Goal: Task Accomplishment & Management: Manage account settings

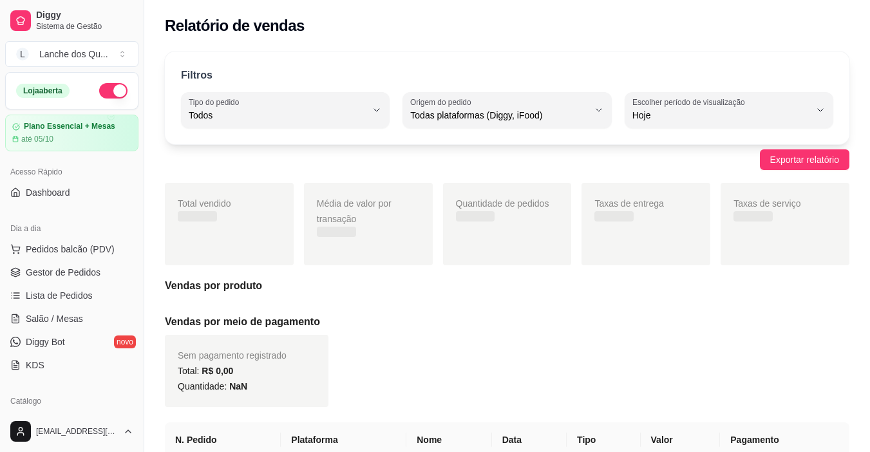
select select "ALL"
select select "0"
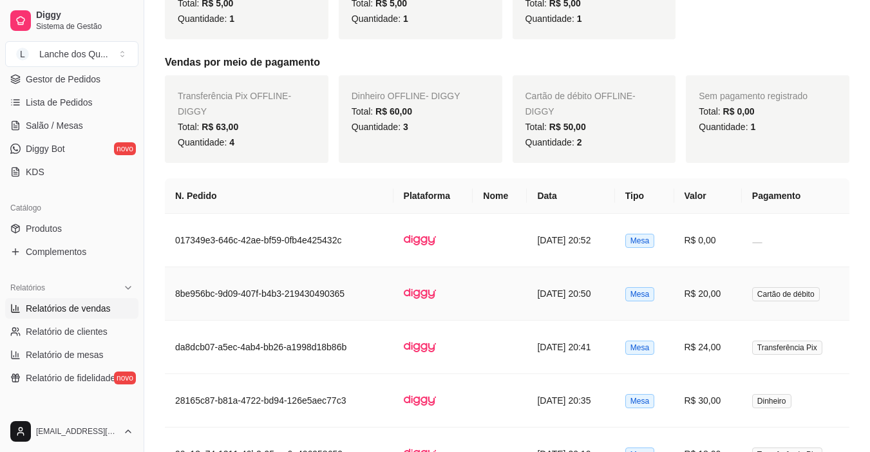
scroll to position [579, 0]
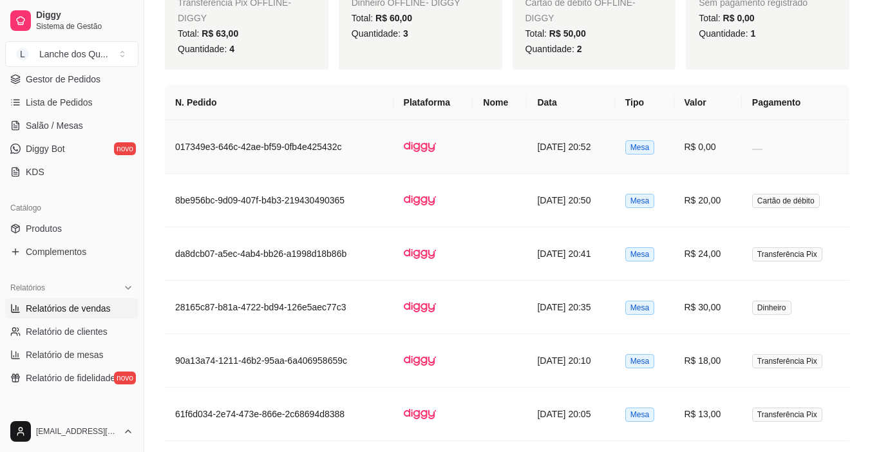
click at [753, 137] on td at bounding box center [795, 146] width 107 height 53
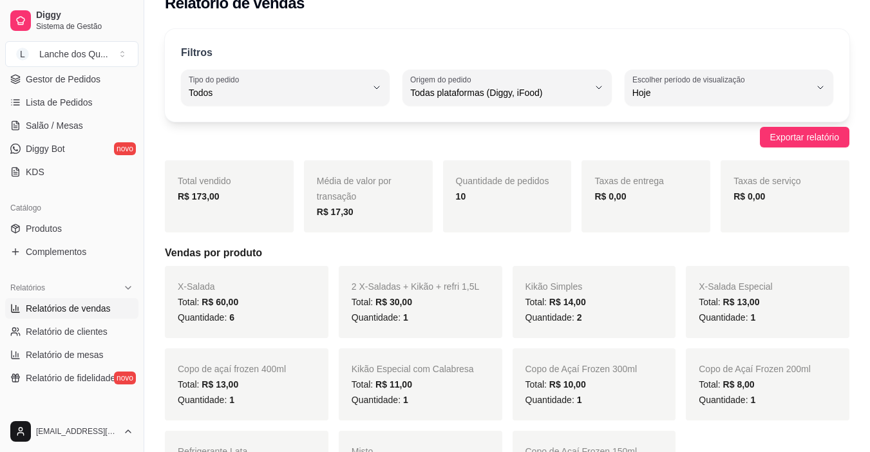
scroll to position [0, 0]
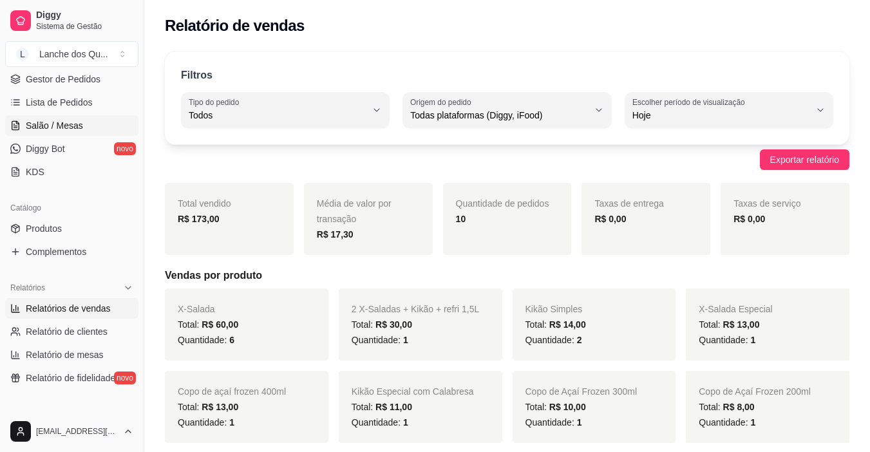
click at [79, 131] on span "Salão / Mesas" at bounding box center [54, 125] width 57 height 13
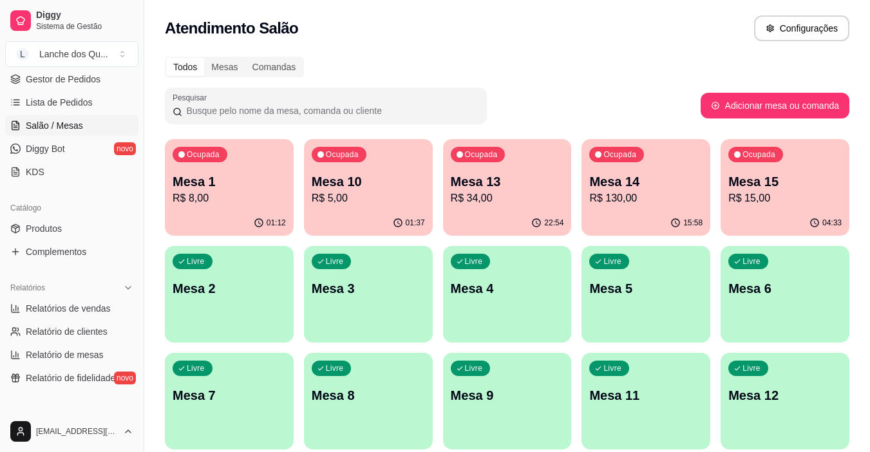
click at [281, 204] on p "R$ 8,00" at bounding box center [229, 198] width 113 height 15
click at [71, 311] on span "Relatórios de vendas" at bounding box center [68, 308] width 85 height 13
select select "ALL"
select select "0"
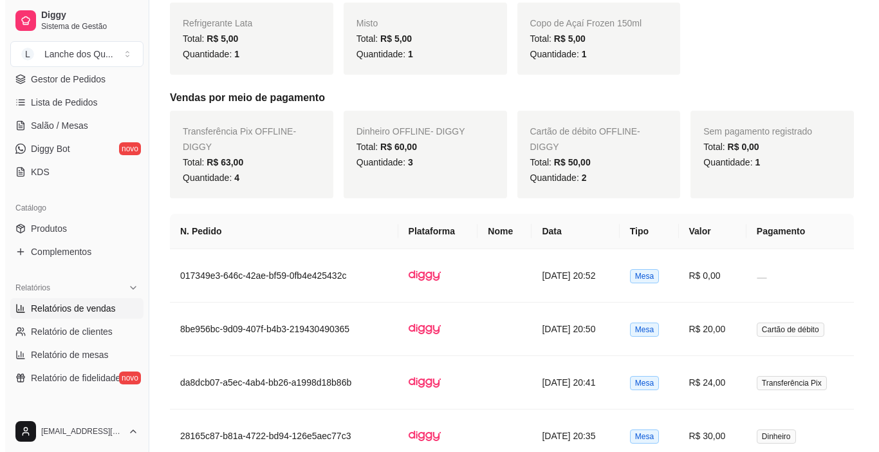
scroll to position [644, 0]
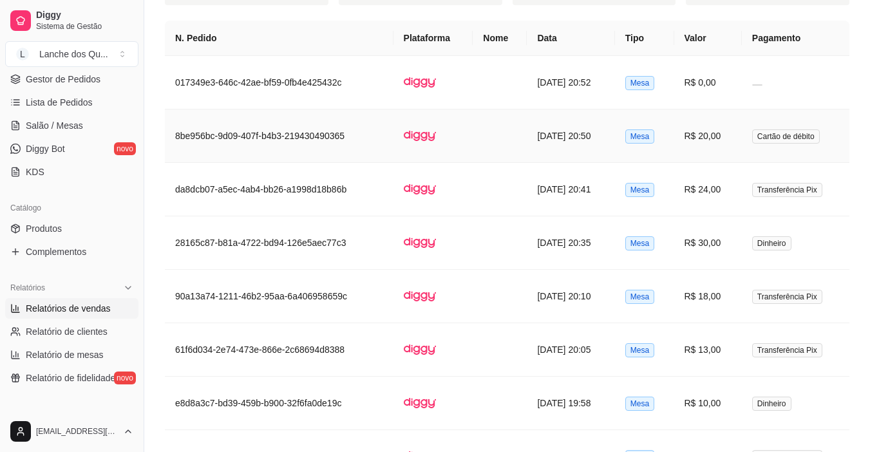
click at [727, 125] on td "R$ 20,00" at bounding box center [708, 135] width 68 height 53
click at [748, 190] on td "Transferência Pix" at bounding box center [795, 189] width 107 height 53
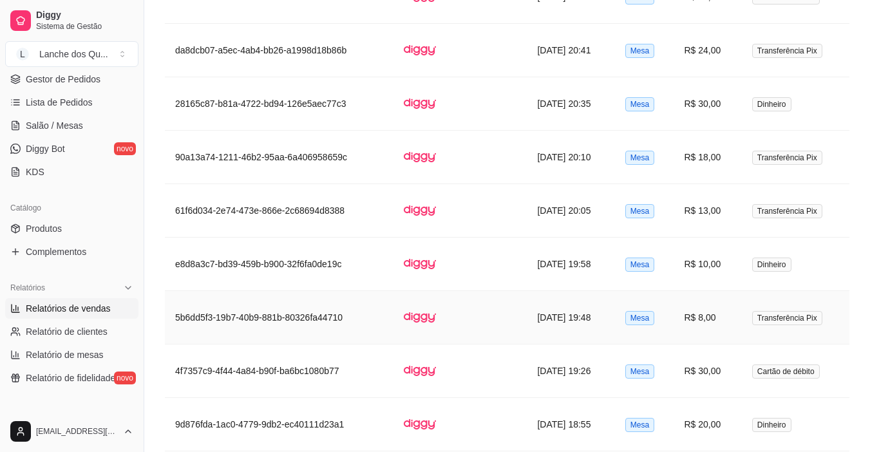
scroll to position [554, 0]
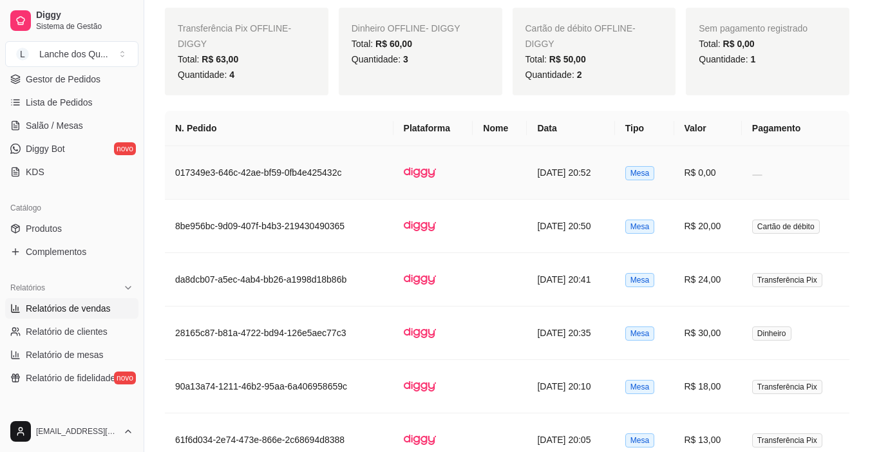
click at [568, 171] on td "[DATE] 20:52" at bounding box center [571, 172] width 88 height 53
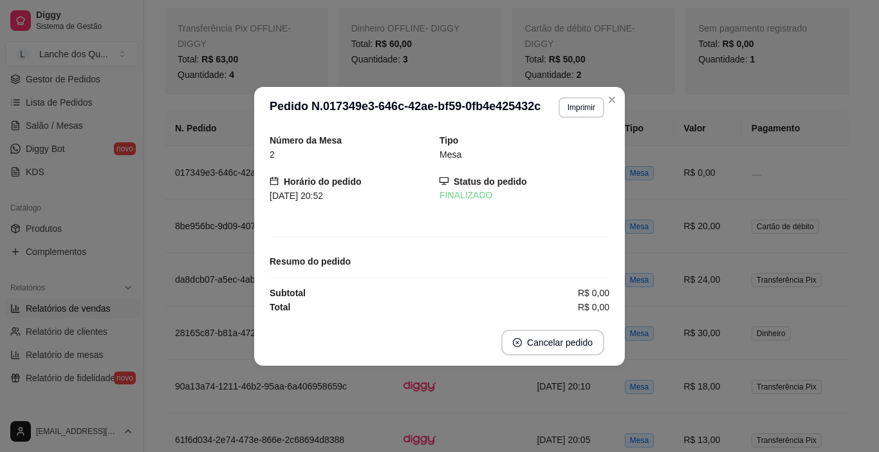
click at [453, 298] on div "Subtotal R$ 0,00" at bounding box center [440, 293] width 340 height 14
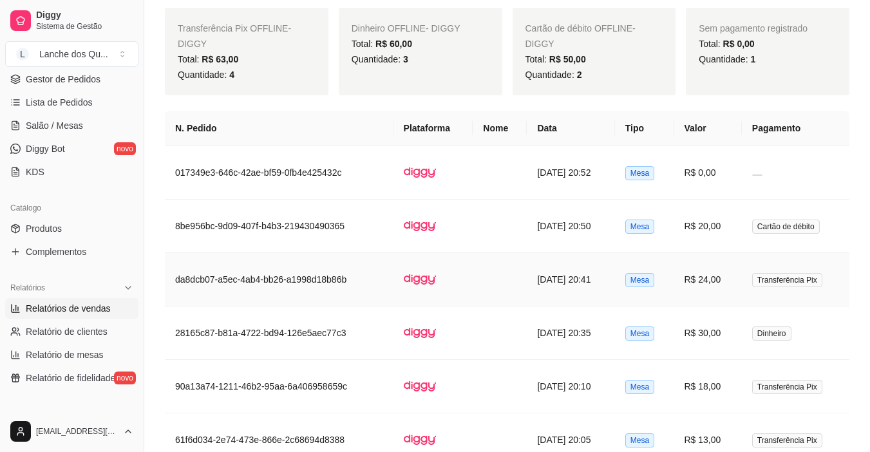
click at [736, 289] on td "R$ 24,00" at bounding box center [708, 279] width 68 height 53
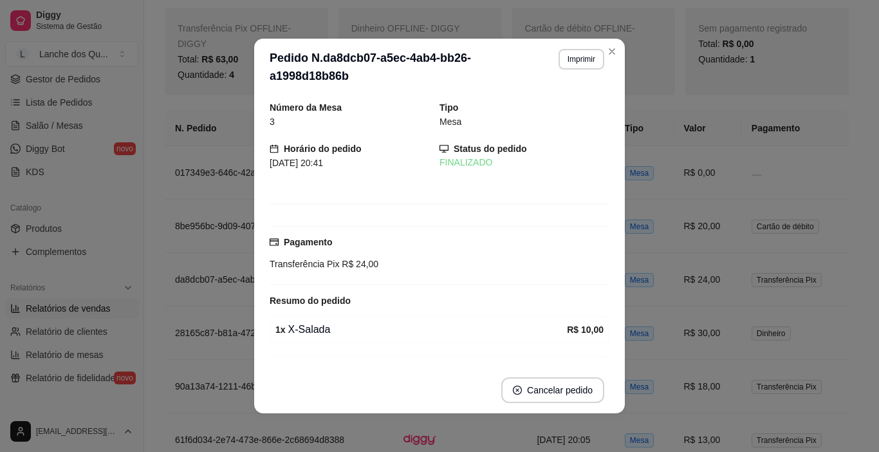
scroll to position [56, 0]
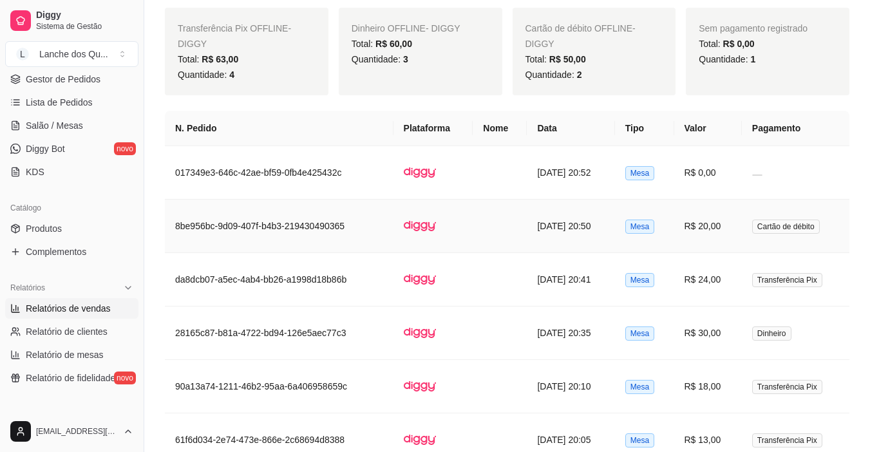
click at [714, 221] on td "R$ 20,00" at bounding box center [708, 226] width 68 height 53
click at [64, 301] on link "Relatórios de vendas" at bounding box center [71, 308] width 133 height 21
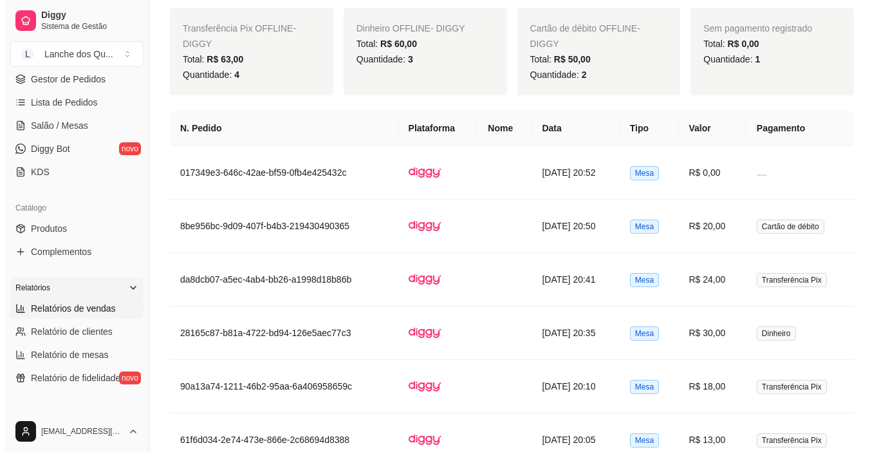
scroll to position [0, 0]
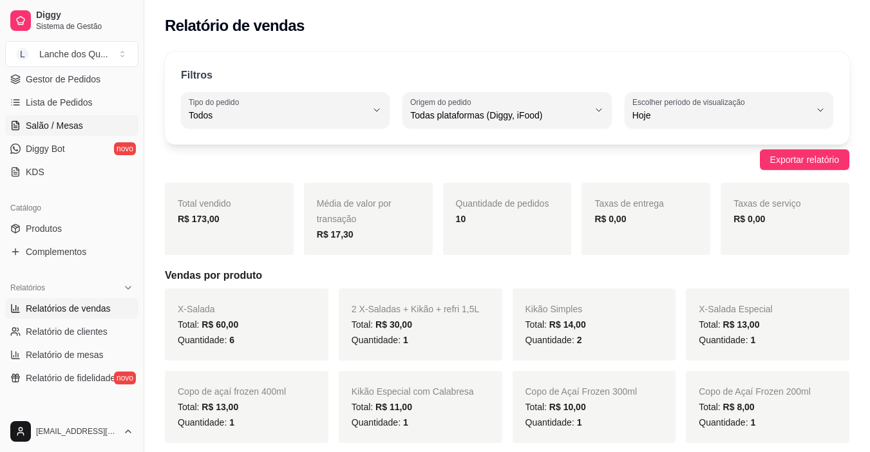
click at [39, 118] on link "Salão / Mesas" at bounding box center [71, 125] width 133 height 21
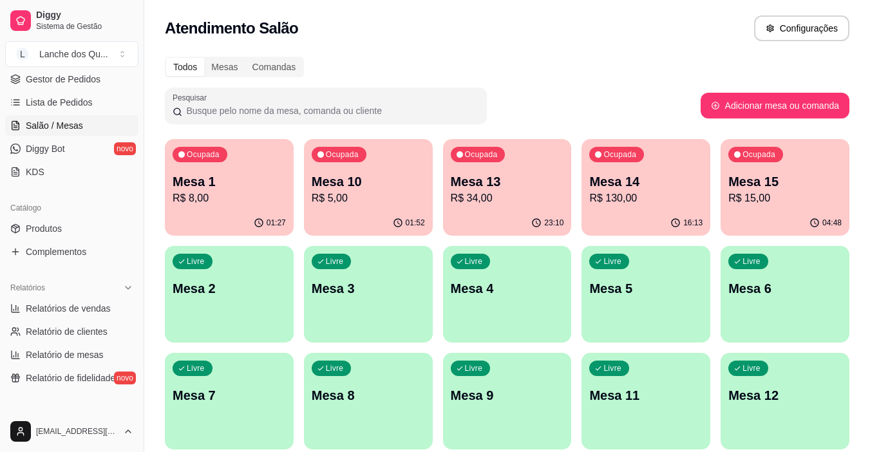
click at [261, 194] on p "R$ 8,00" at bounding box center [229, 198] width 113 height 15
click at [217, 208] on div "Ocupada Mesa 1 R$ 8,00" at bounding box center [229, 174] width 129 height 71
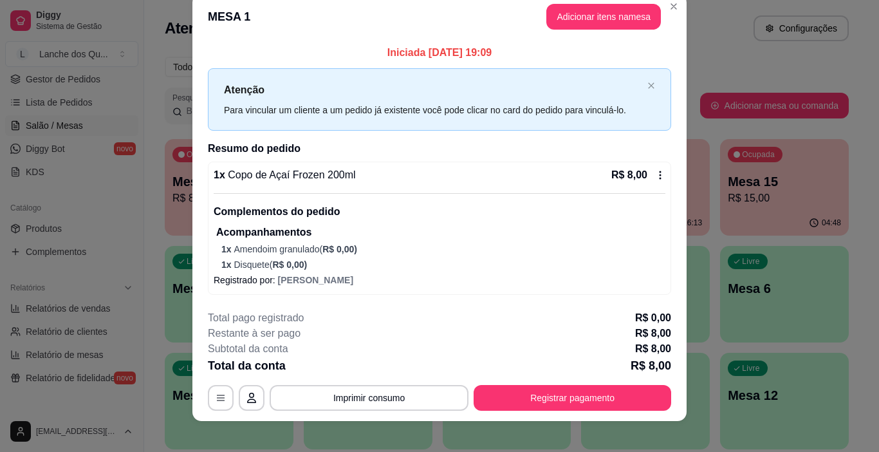
scroll to position [29, 0]
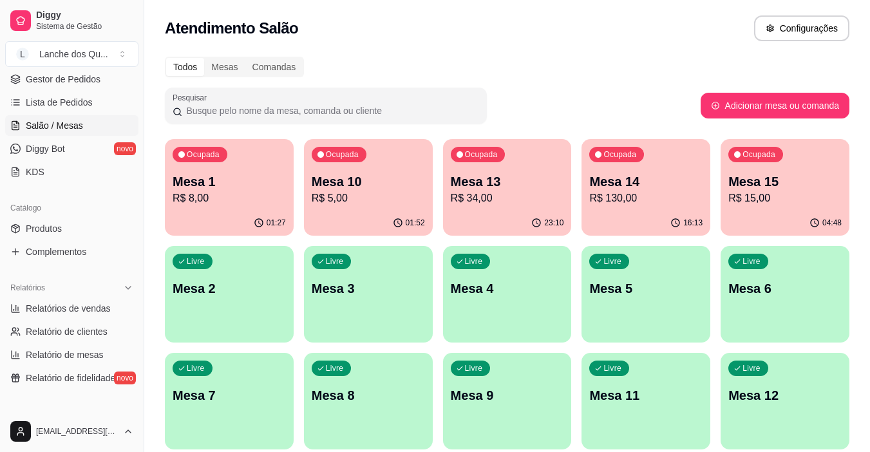
click at [224, 224] on div "01:27" at bounding box center [229, 222] width 129 height 25
click at [201, 191] on p "R$ 8,00" at bounding box center [229, 198] width 113 height 15
click at [384, 198] on p "R$ 5,00" at bounding box center [368, 198] width 113 height 15
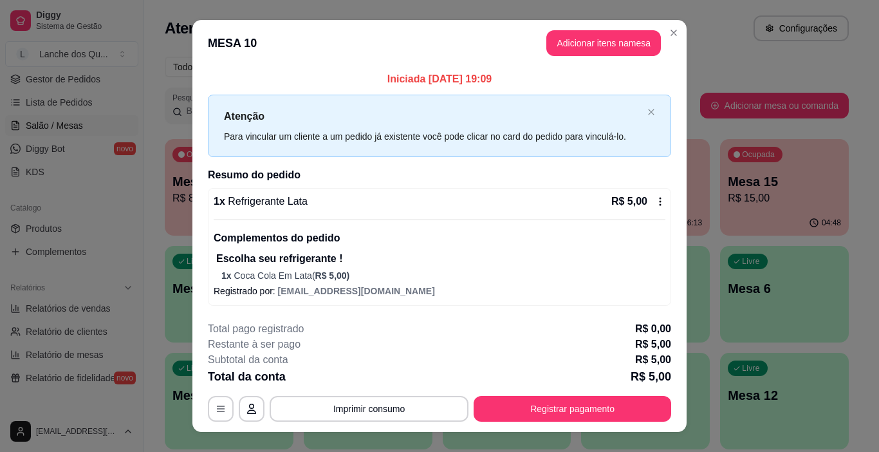
click at [648, 200] on div "R$ 5,00" at bounding box center [638, 201] width 54 height 15
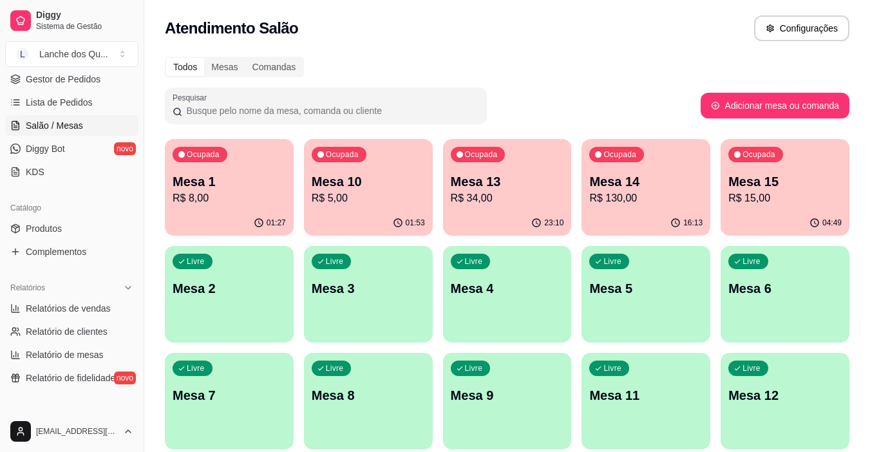
click at [518, 177] on p "Mesa 13" at bounding box center [507, 182] width 113 height 18
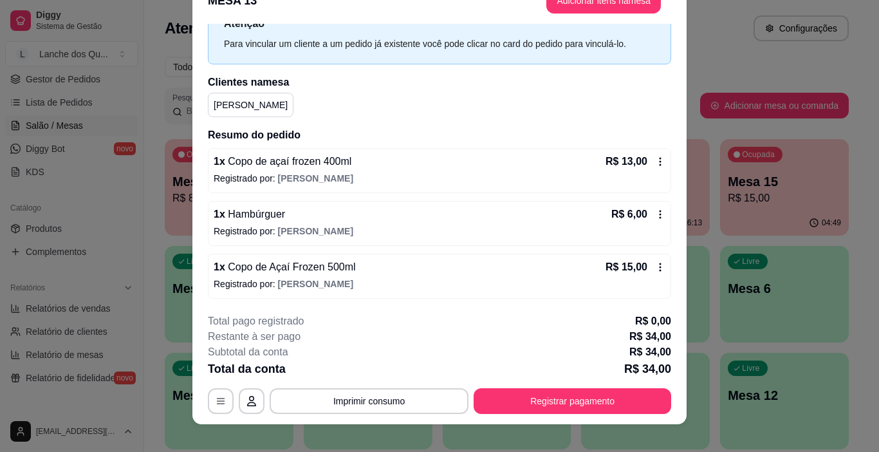
scroll to position [39, 0]
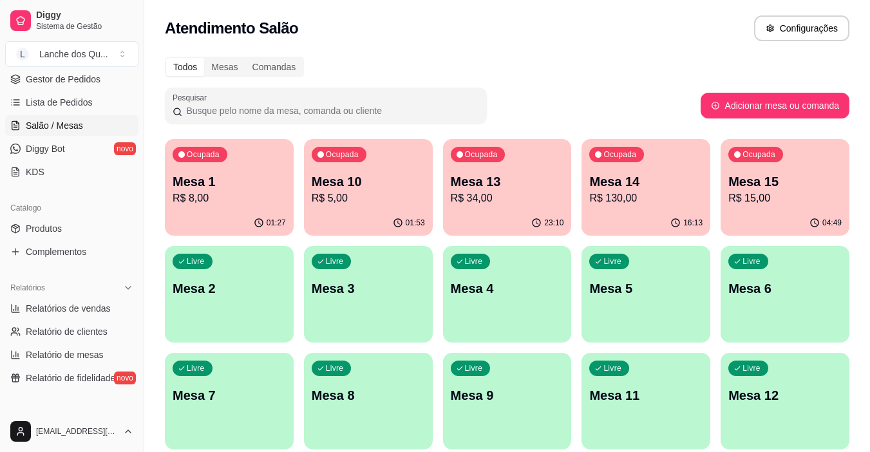
click at [364, 200] on p "R$ 5,00" at bounding box center [368, 198] width 113 height 15
click at [381, 196] on p "R$ 5,00" at bounding box center [368, 198] width 110 height 15
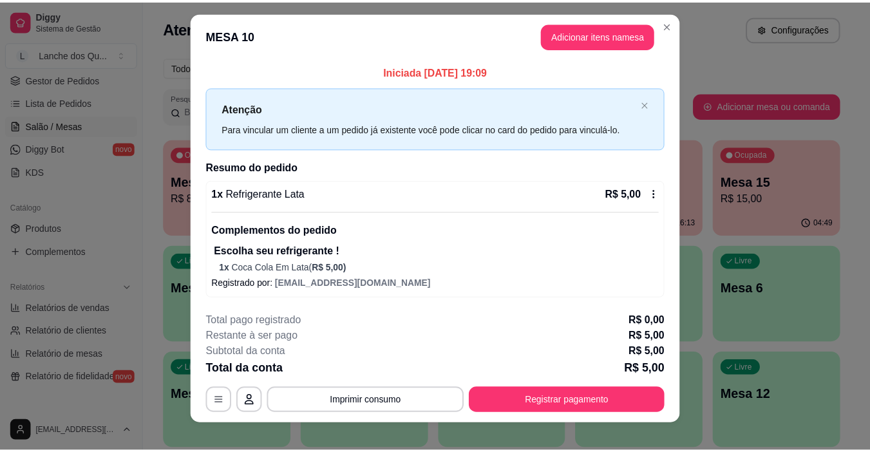
scroll to position [0, 0]
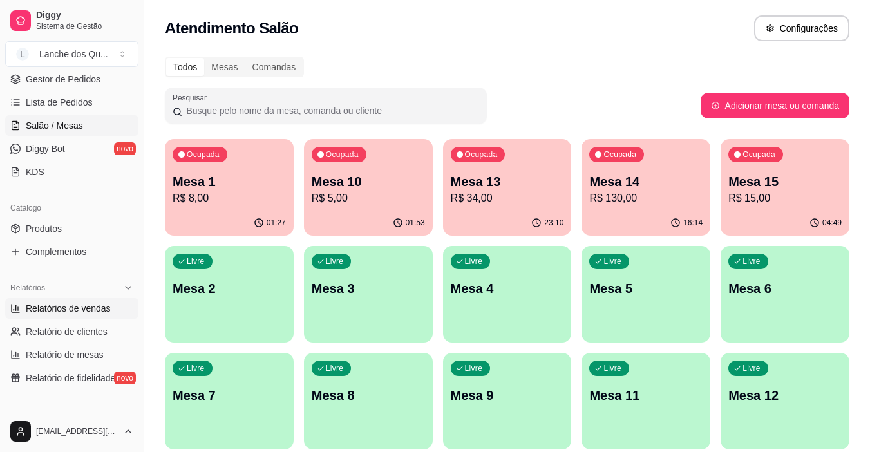
click at [86, 307] on span "Relatórios de vendas" at bounding box center [68, 308] width 85 height 13
select select "ALL"
select select "0"
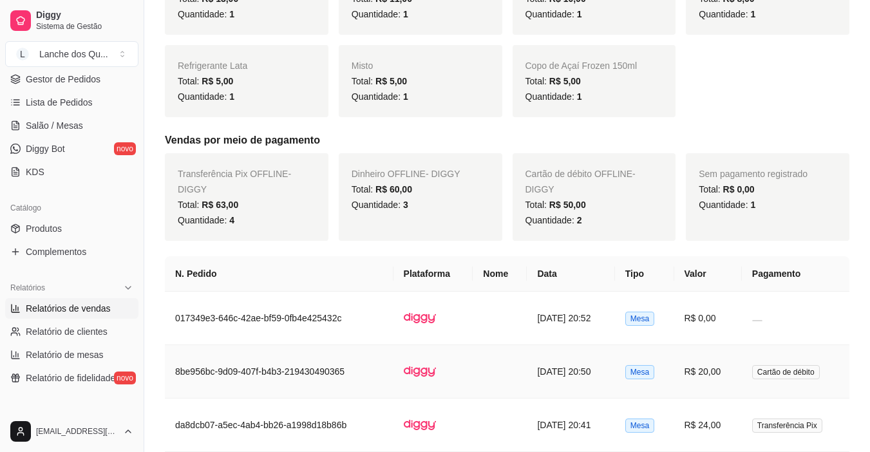
scroll to position [232, 0]
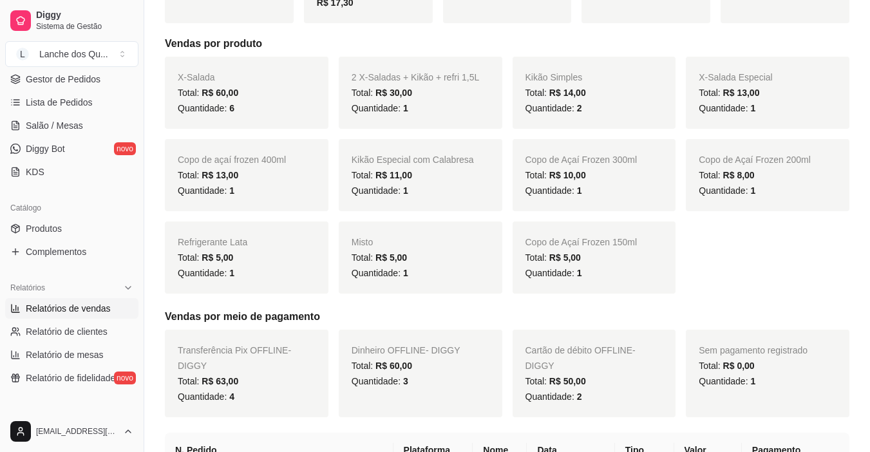
click at [80, 91] on ul "Pedidos balcão (PDV) Gestor de Pedidos Lista de Pedidos Salão / Mesas Diggy Bot…" at bounding box center [71, 114] width 133 height 136
click at [81, 100] on span "Lista de Pedidos" at bounding box center [59, 102] width 67 height 13
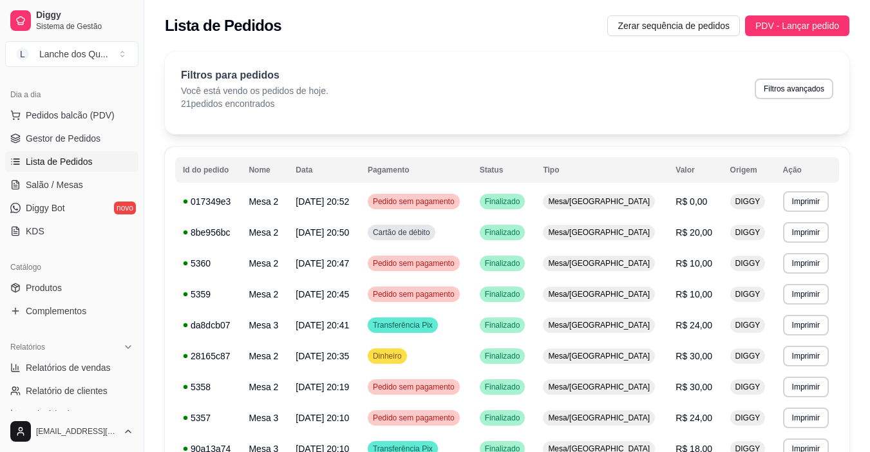
scroll to position [64, 0]
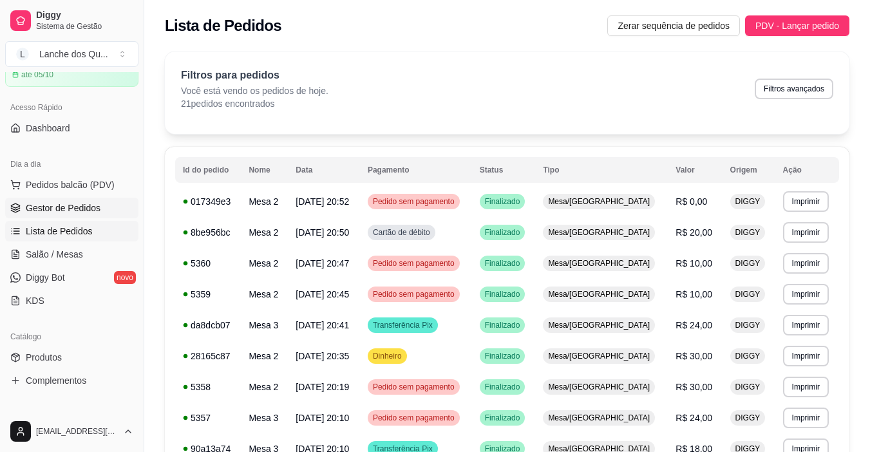
click at [71, 203] on span "Gestor de Pedidos" at bounding box center [63, 207] width 75 height 13
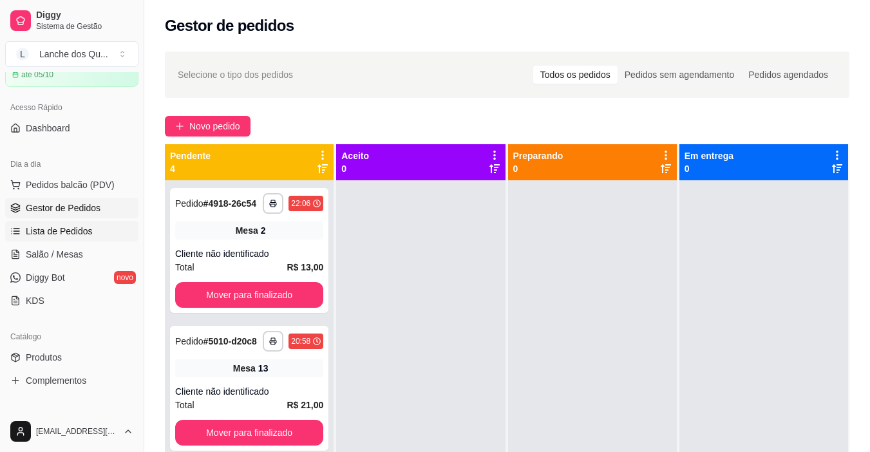
click at [82, 230] on span "Lista de Pedidos" at bounding box center [59, 231] width 67 height 13
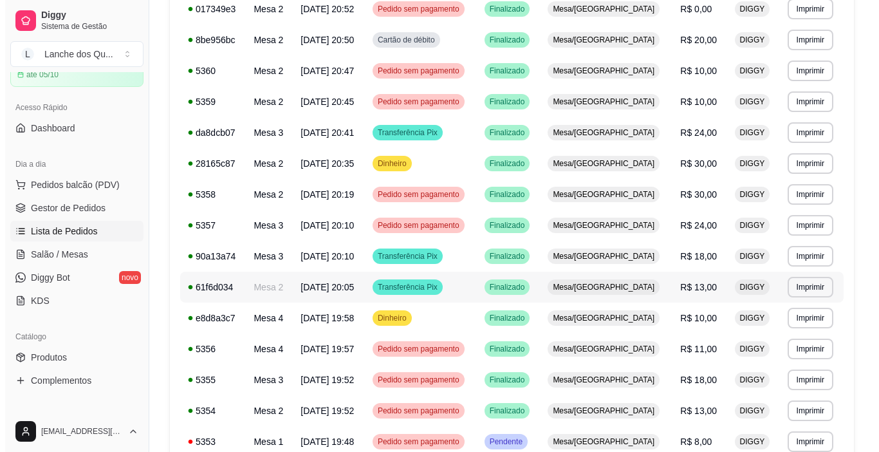
scroll to position [193, 0]
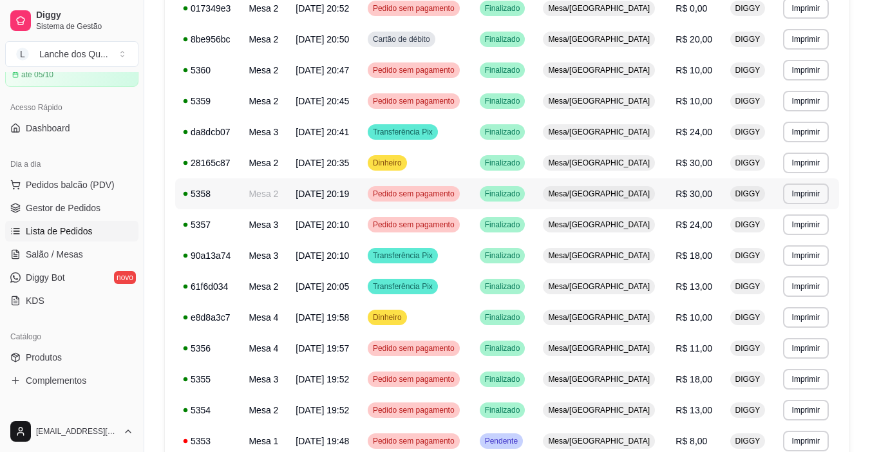
click at [457, 193] on span "Pedido sem pagamento" at bounding box center [413, 194] width 87 height 10
click at [431, 122] on td "Transferência Pix" at bounding box center [416, 132] width 112 height 31
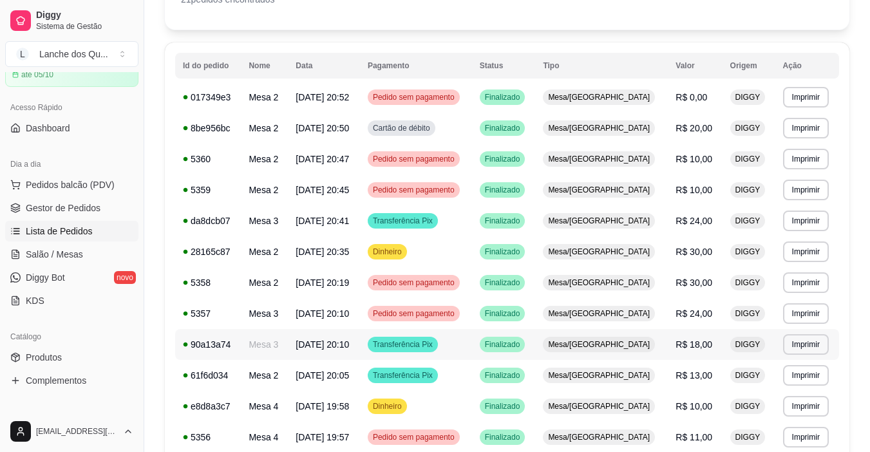
scroll to position [64, 0]
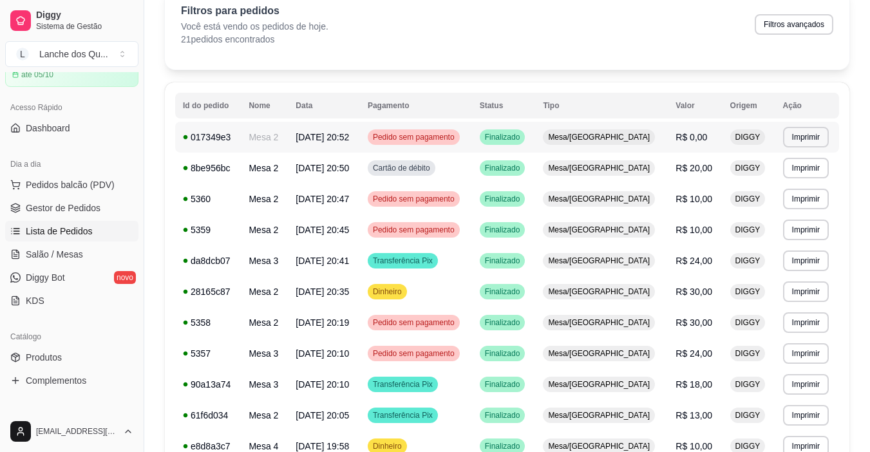
click at [447, 135] on span "Pedido sem pagamento" at bounding box center [413, 137] width 87 height 10
click at [453, 201] on span "Pedido sem pagamento" at bounding box center [413, 199] width 87 height 10
click at [449, 229] on span "Pedido sem pagamento" at bounding box center [413, 230] width 87 height 10
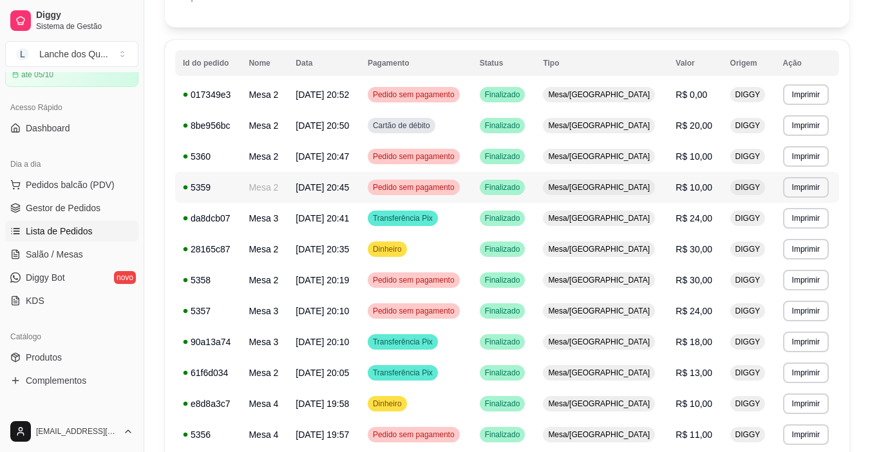
scroll to position [129, 0]
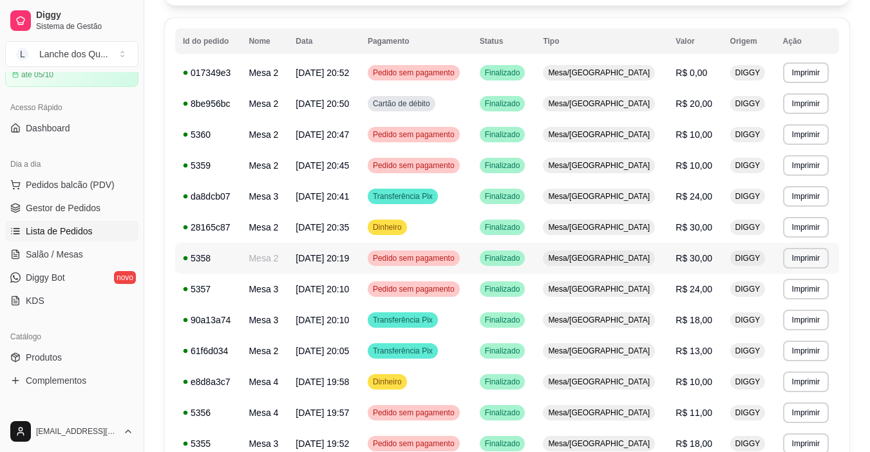
click at [457, 257] on span "Pedido sem pagamento" at bounding box center [413, 258] width 87 height 10
click at [450, 257] on span "Pedido sem pagamento" at bounding box center [413, 258] width 87 height 10
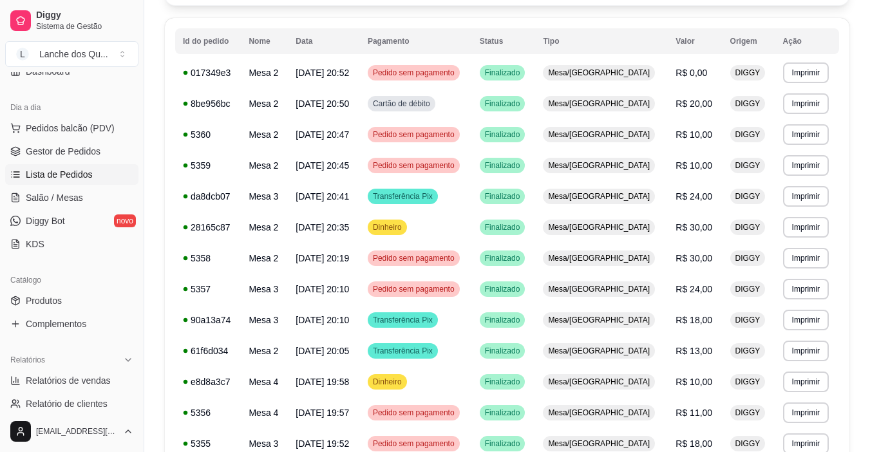
scroll to position [193, 0]
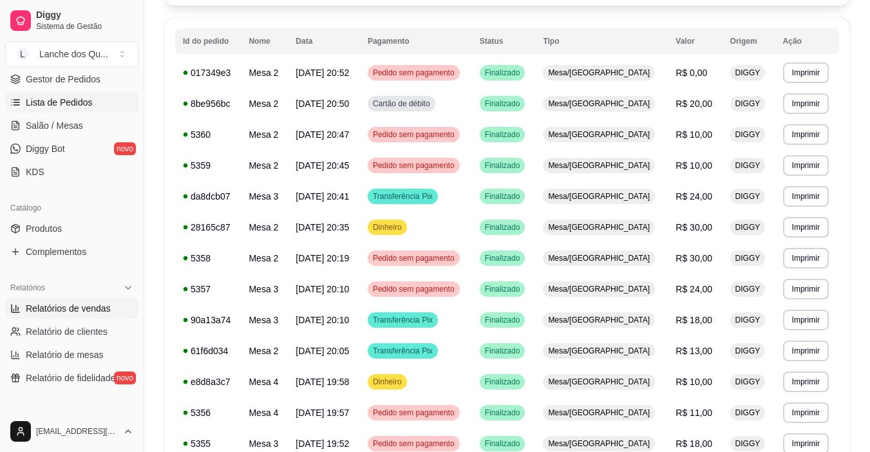
click at [63, 310] on span "Relatórios de vendas" at bounding box center [68, 308] width 85 height 13
select select "ALL"
select select "0"
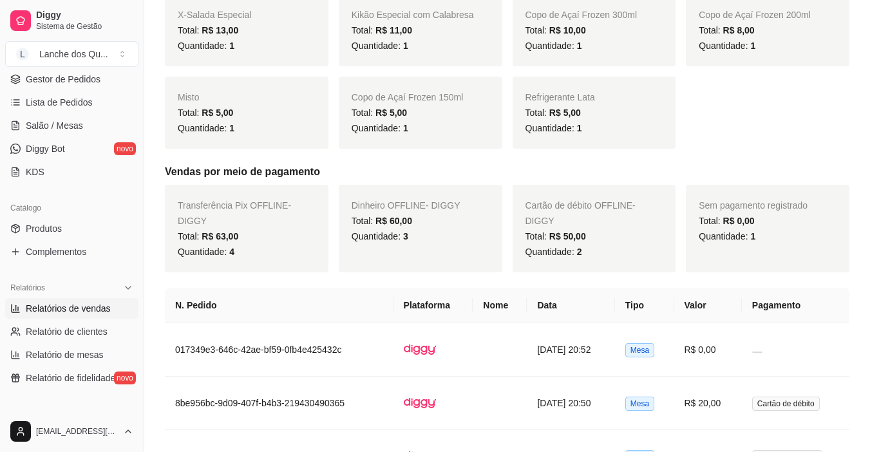
scroll to position [579, 0]
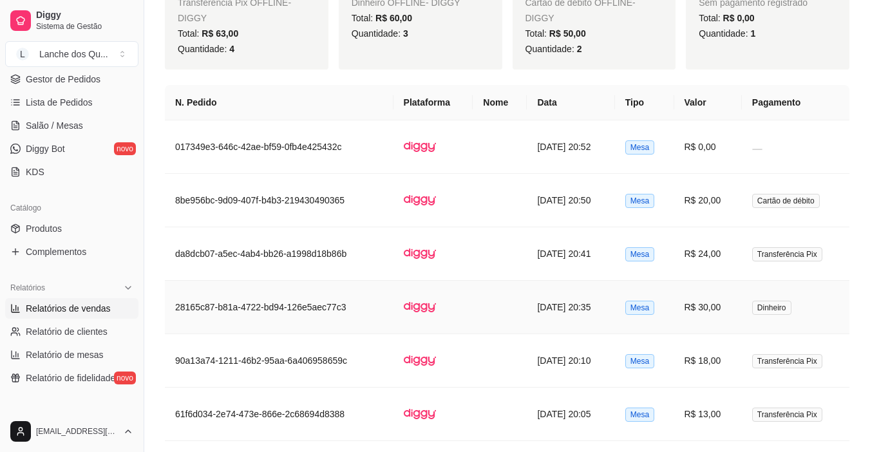
click at [725, 306] on td "R$ 30,00" at bounding box center [708, 307] width 68 height 53
click at [58, 129] on span "Salão / Mesas" at bounding box center [54, 125] width 57 height 13
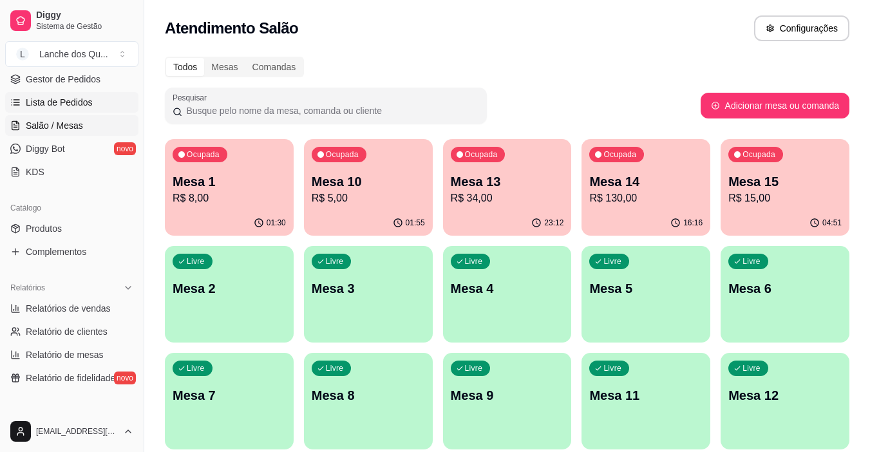
click at [64, 97] on span "Lista de Pedidos" at bounding box center [59, 102] width 67 height 13
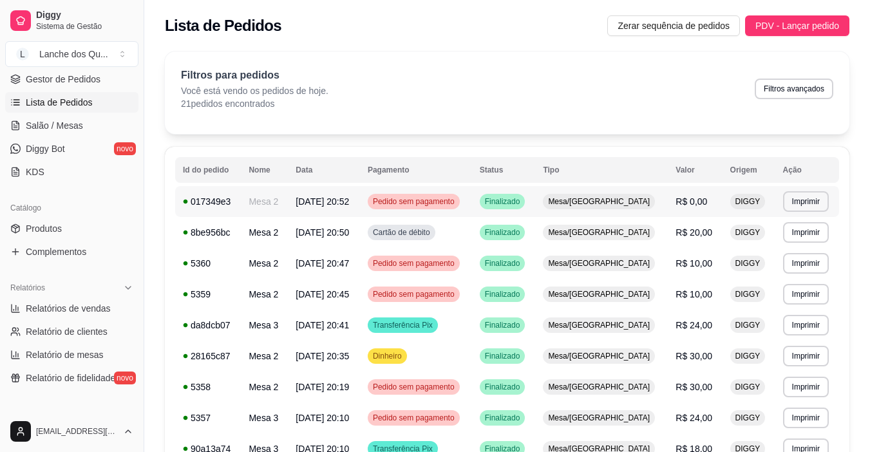
scroll to position [64, 0]
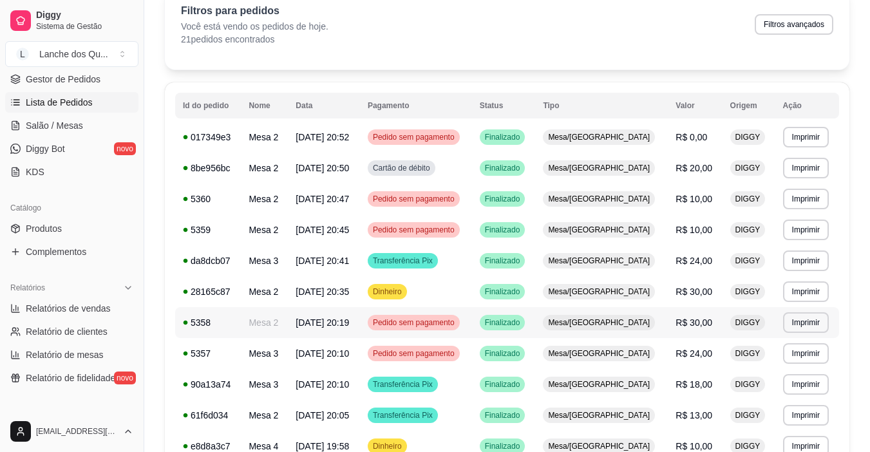
click at [523, 325] on span "Finalizado" at bounding box center [502, 322] width 41 height 10
click at [445, 322] on span "Pedido sem pagamento" at bounding box center [413, 322] width 87 height 10
click at [404, 291] on span "Dinheiro" at bounding box center [387, 291] width 34 height 10
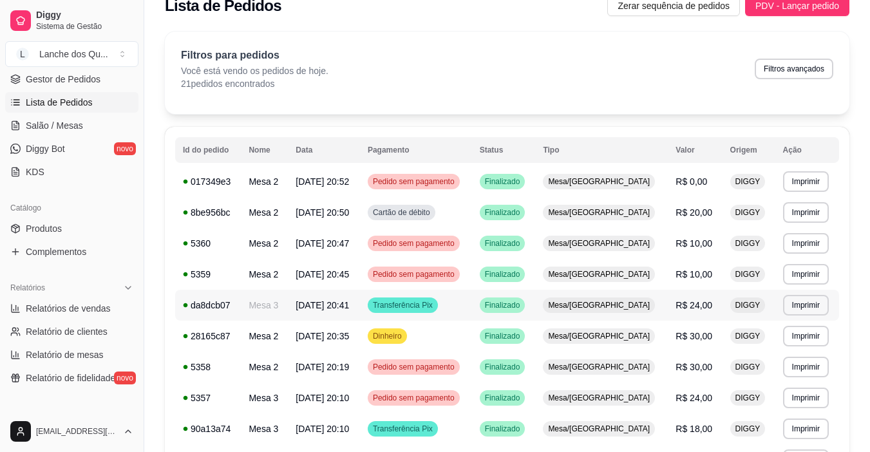
scroll to position [0, 0]
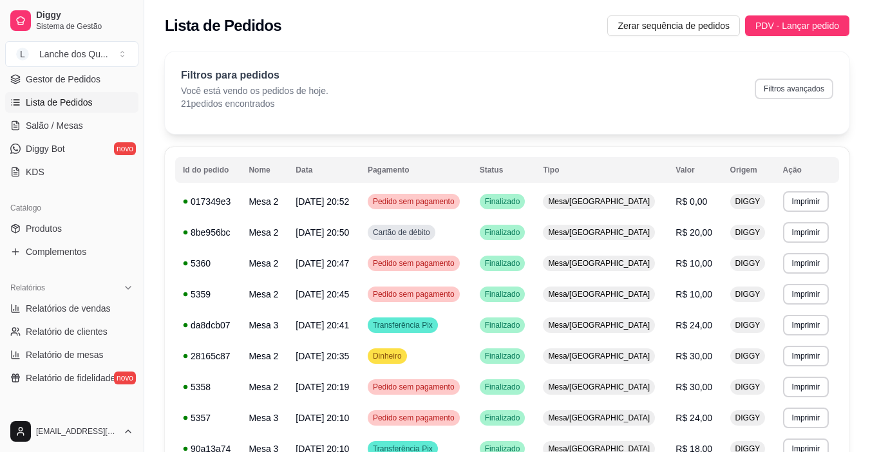
click at [783, 89] on button "Filtros avançados" at bounding box center [793, 89] width 79 height 21
select select "0"
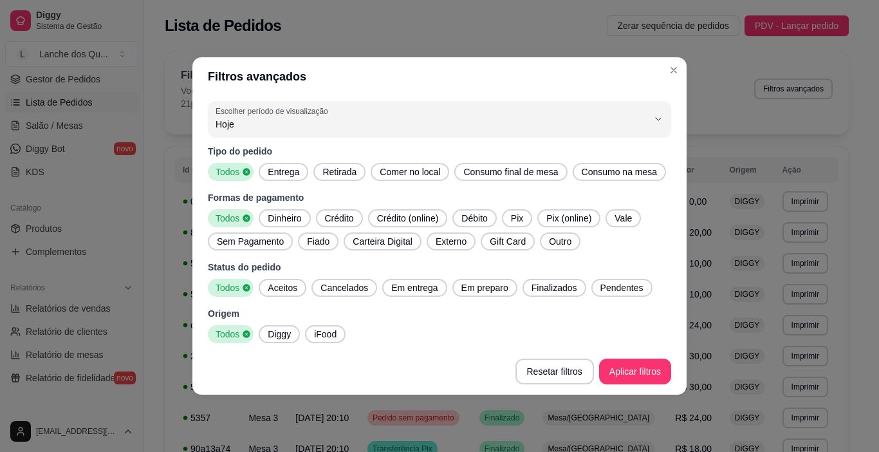
click at [344, 285] on span "Cancelados" at bounding box center [344, 287] width 58 height 13
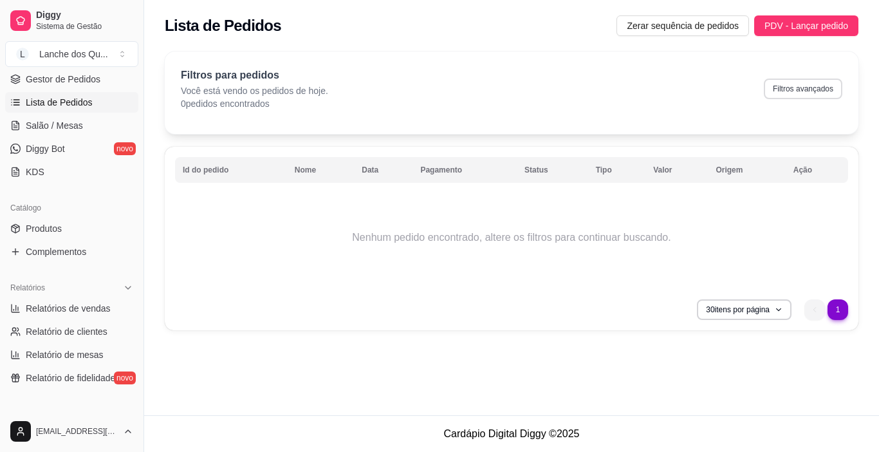
click at [786, 95] on button "Filtros avançados" at bounding box center [803, 89] width 79 height 21
select select "0"
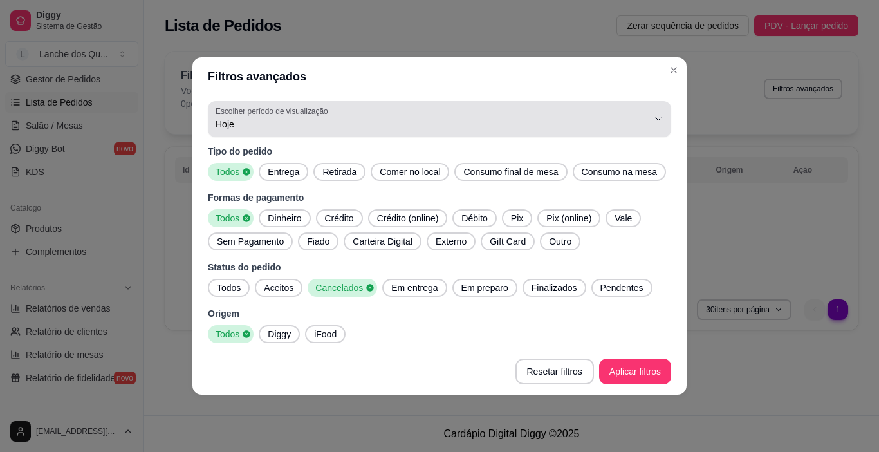
click at [295, 120] on span "Hoje" at bounding box center [432, 124] width 433 height 13
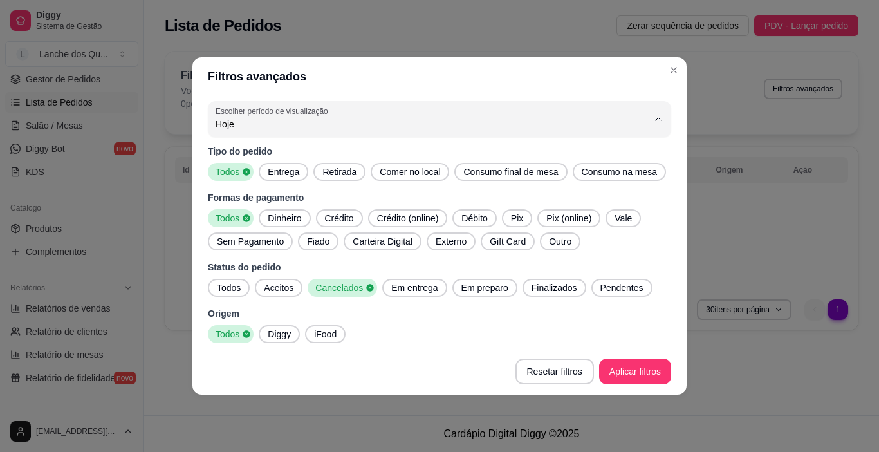
click at [275, 177] on span "Ontem" at bounding box center [433, 176] width 413 height 12
type input "1"
select select "1"
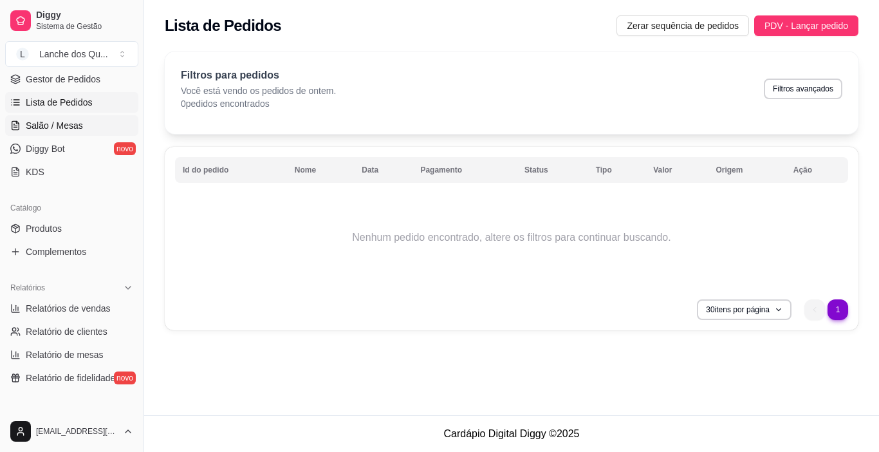
click at [43, 126] on span "Salão / Mesas" at bounding box center [54, 125] width 57 height 13
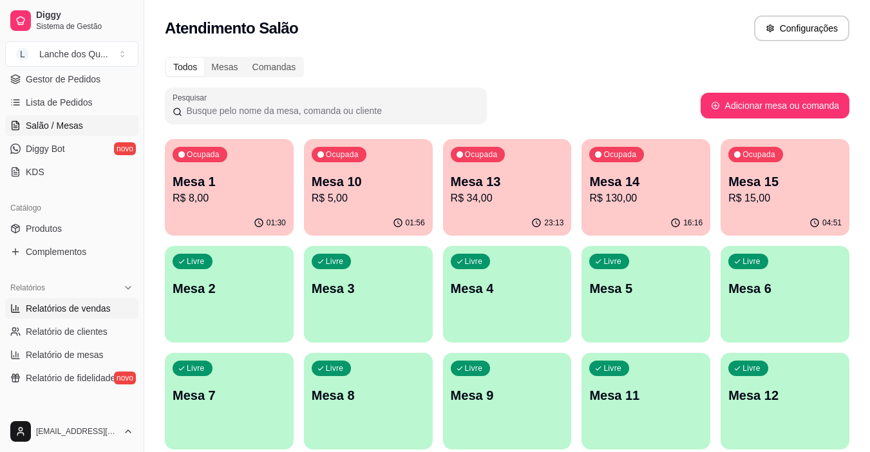
click at [91, 312] on span "Relatórios de vendas" at bounding box center [68, 308] width 85 height 13
select select "ALL"
select select "0"
